Goal: Task Accomplishment & Management: Use online tool/utility

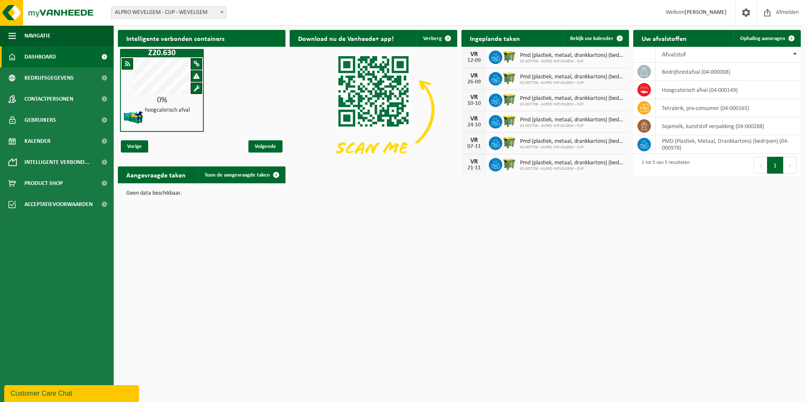
click at [224, 16] on span at bounding box center [222, 12] width 8 height 11
select select "5634"
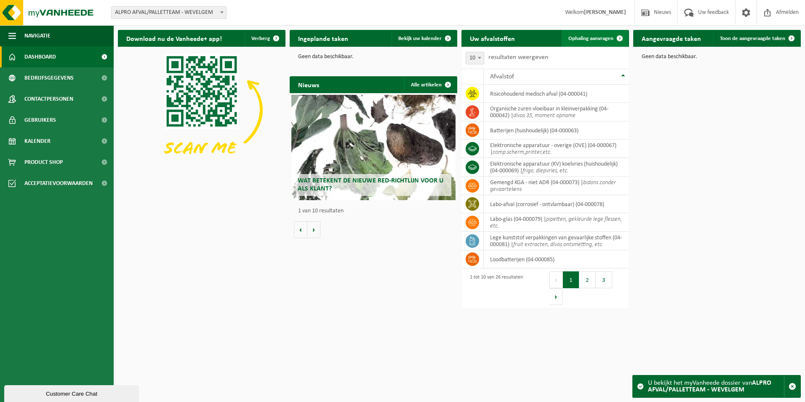
click at [571, 40] on span "Ophaling aanvragen" at bounding box center [590, 38] width 45 height 5
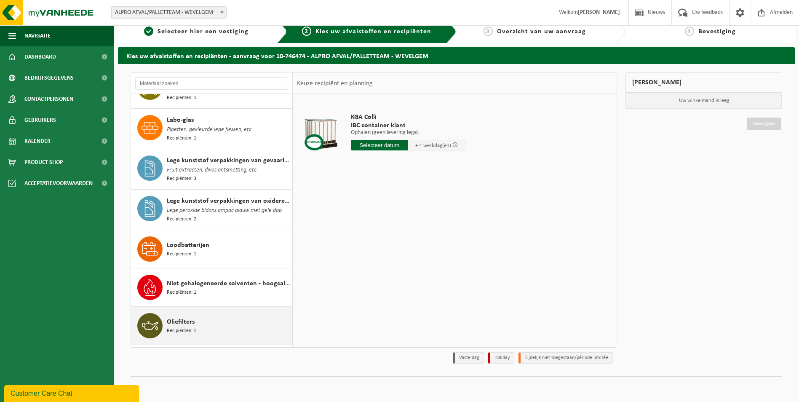
scroll to position [418, 0]
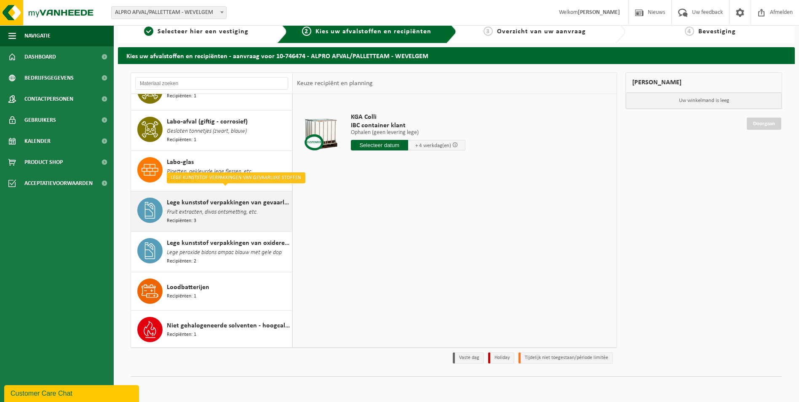
click at [213, 209] on div "Lege kunststof verpakkingen van gevaarlijke stoffen Fruit extracten, divos onts…" at bounding box center [228, 210] width 123 height 27
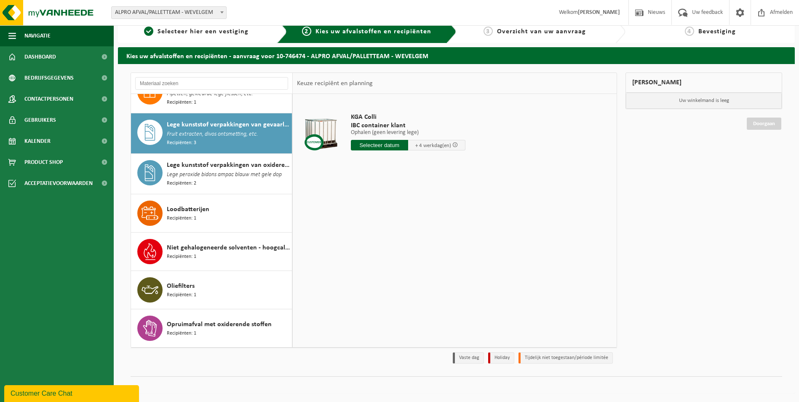
scroll to position [505, 0]
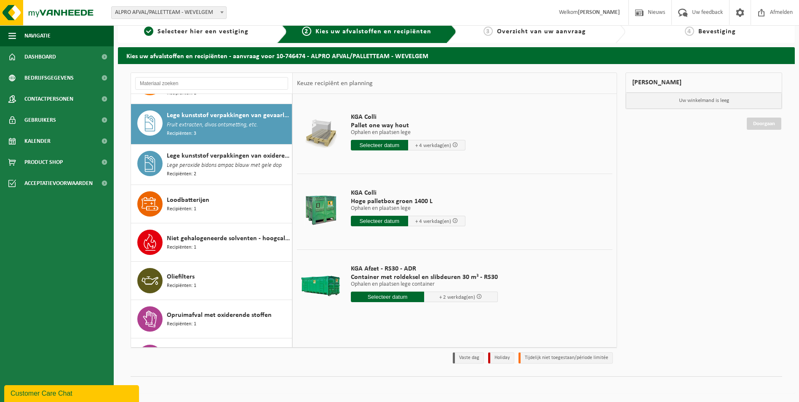
click at [382, 299] on input "text" at bounding box center [388, 296] width 74 height 11
click at [381, 370] on div "17" at bounding box center [388, 371] width 15 height 13
type input "Van 2025-09-17"
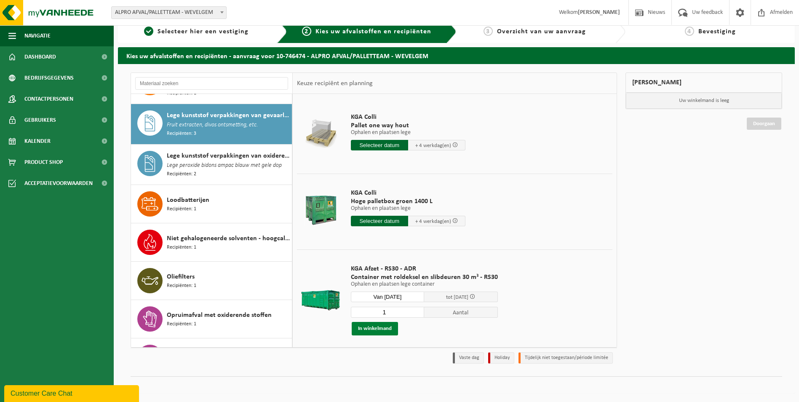
click at [382, 330] on button "In winkelmand" at bounding box center [375, 328] width 46 height 13
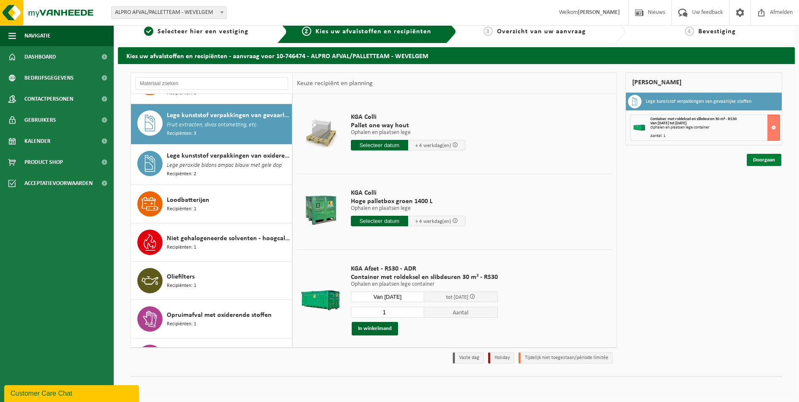
click at [766, 162] on link "Doorgaan" at bounding box center [763, 160] width 35 height 12
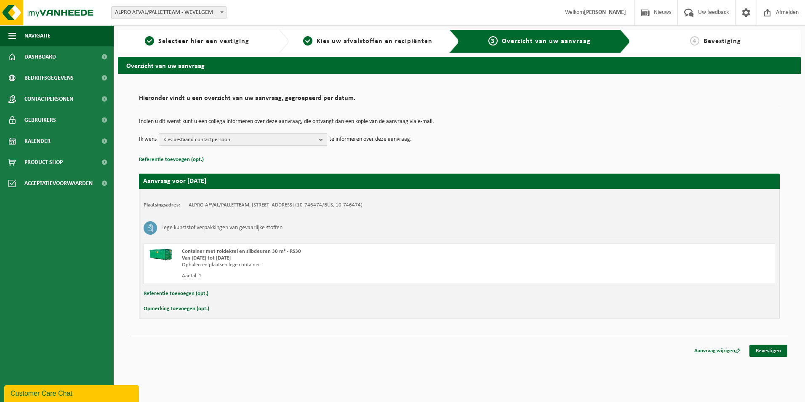
click at [316, 138] on button "Kies bestaand contactpersoon" at bounding box center [243, 139] width 168 height 13
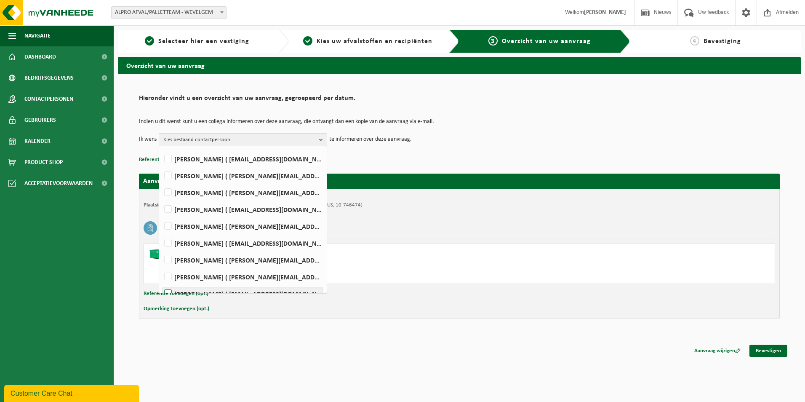
scroll to position [126, 0]
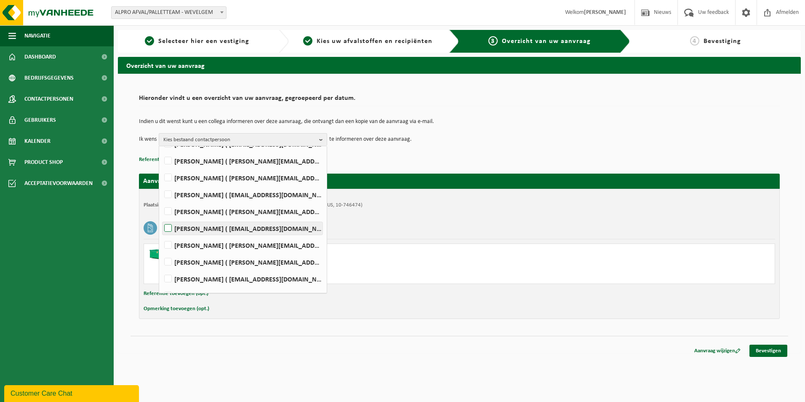
click at [168, 229] on label "GEERT PARMENTIER ( geert.parmentier@danone.com )" at bounding box center [243, 228] width 160 height 13
click at [161, 218] on input "GEERT PARMENTIER ( geert.parmentier@danone.com )" at bounding box center [161, 217] width 0 height 0
checkbox input "true"
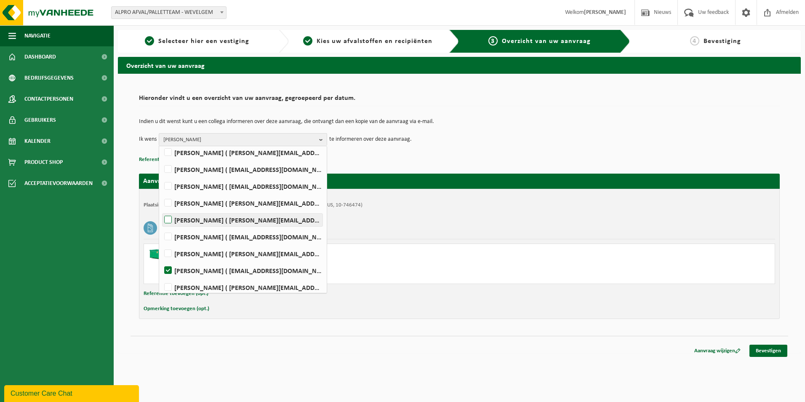
click at [169, 221] on label "STEVEN LOBBENS ( steven.lobbens@danone.com )" at bounding box center [243, 219] width 160 height 13
click at [161, 209] on input "STEVEN LOBBENS ( steven.lobbens@danone.com )" at bounding box center [161, 209] width 0 height 0
checkbox input "true"
click at [321, 141] on b "button" at bounding box center [323, 139] width 8 height 12
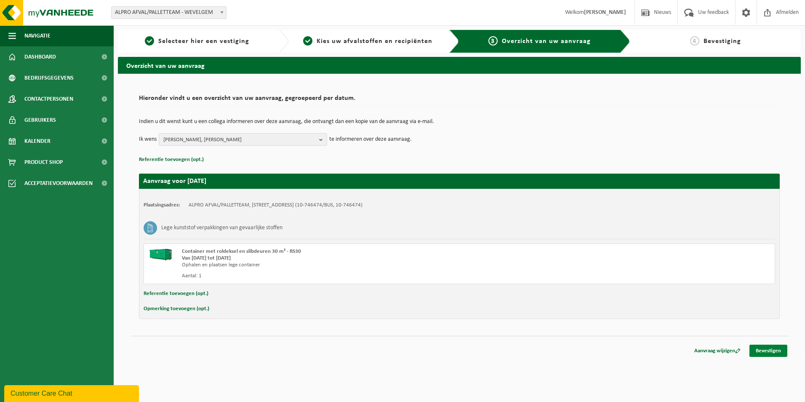
click at [768, 349] on link "Bevestigen" at bounding box center [768, 350] width 38 height 12
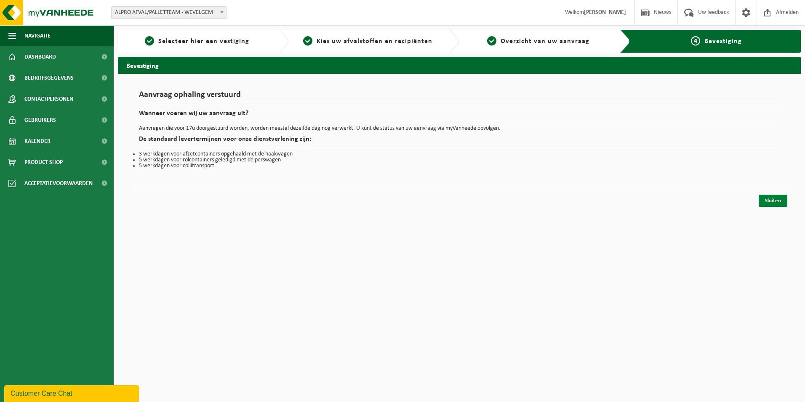
click at [771, 201] on link "Sluiten" at bounding box center [773, 201] width 29 height 12
